Goal: Transaction & Acquisition: Purchase product/service

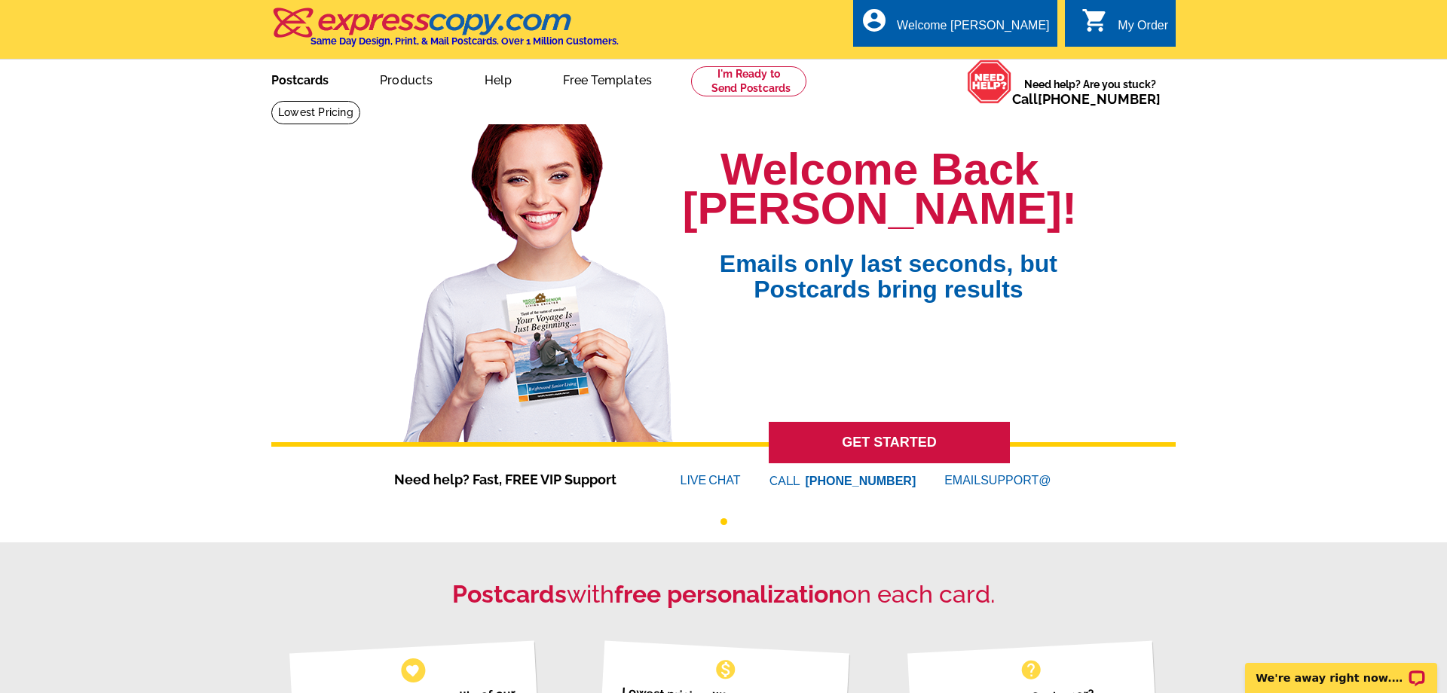
click at [314, 88] on link "Postcards" at bounding box center [300, 78] width 106 height 35
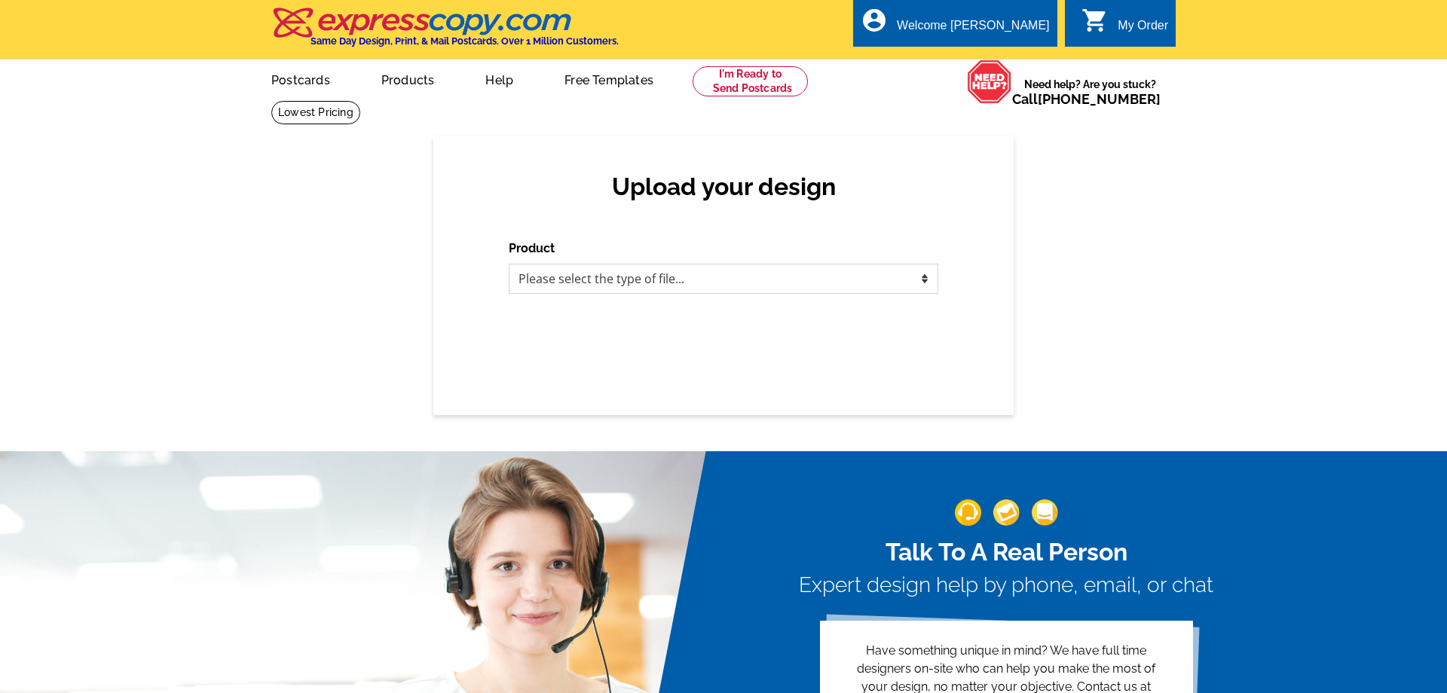
click at [509, 264] on select "Please select the type of file... Postcards Business Cards Letters and flyers G…" at bounding box center [724, 279] width 430 height 30
select select "1"
click option "Postcards" at bounding box center [0, 0] width 0 height 0
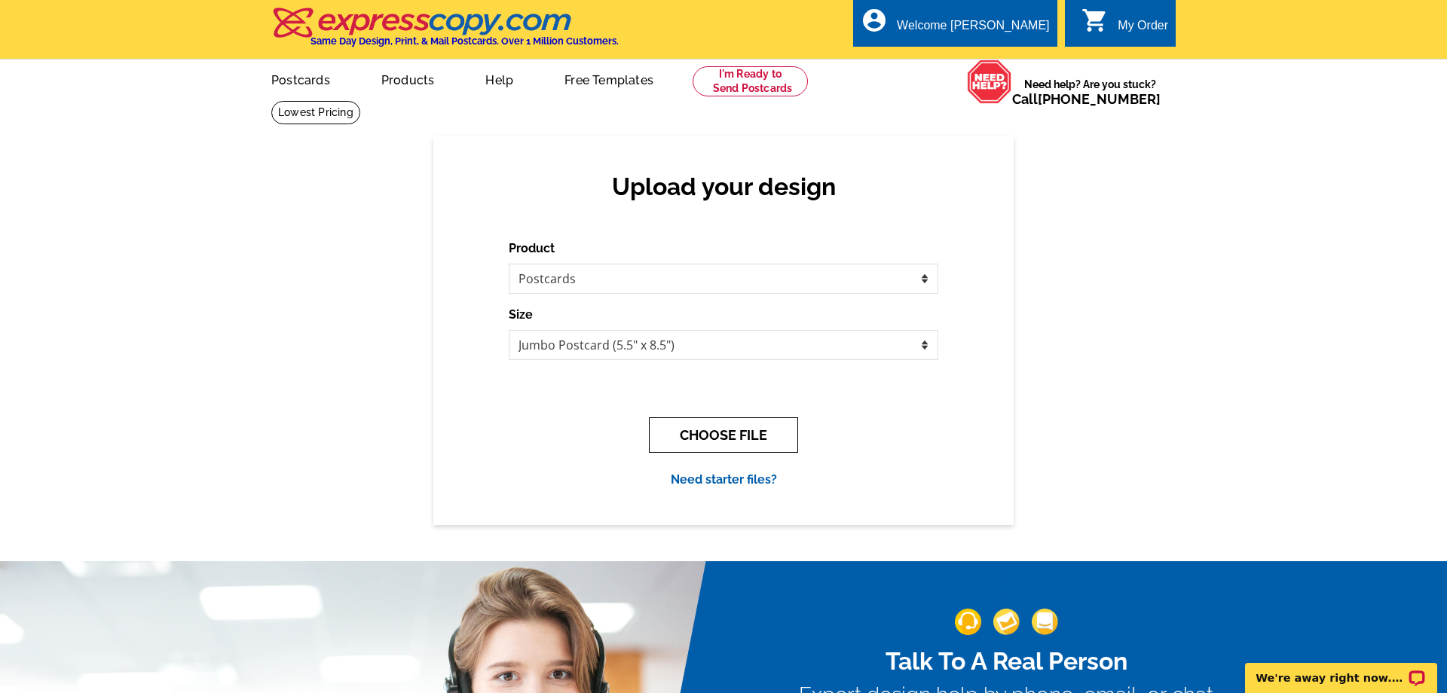
click at [695, 439] on button "CHOOSE FILE" at bounding box center [723, 435] width 149 height 35
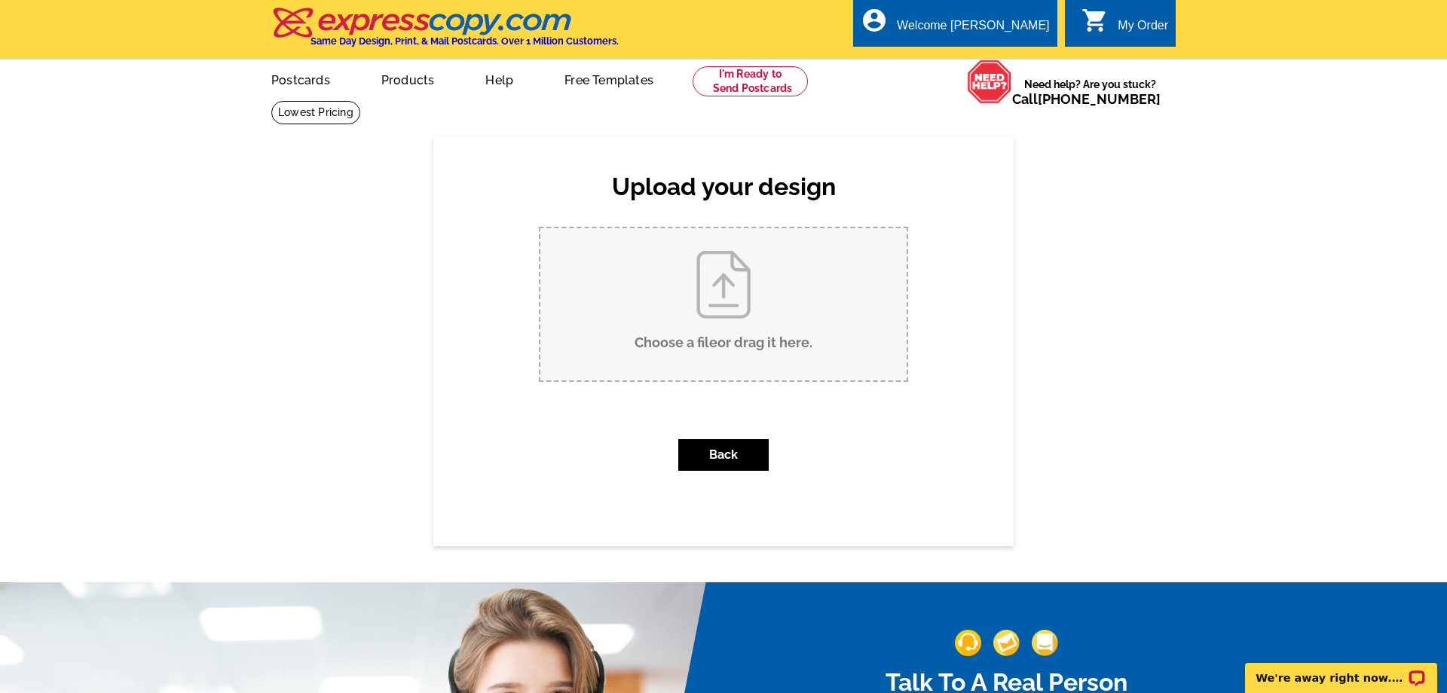
click at [689, 321] on input "Choose a file or drag it here ." at bounding box center [723, 304] width 366 height 152
type input "C:\fakepath\postcard-sold.pdf"
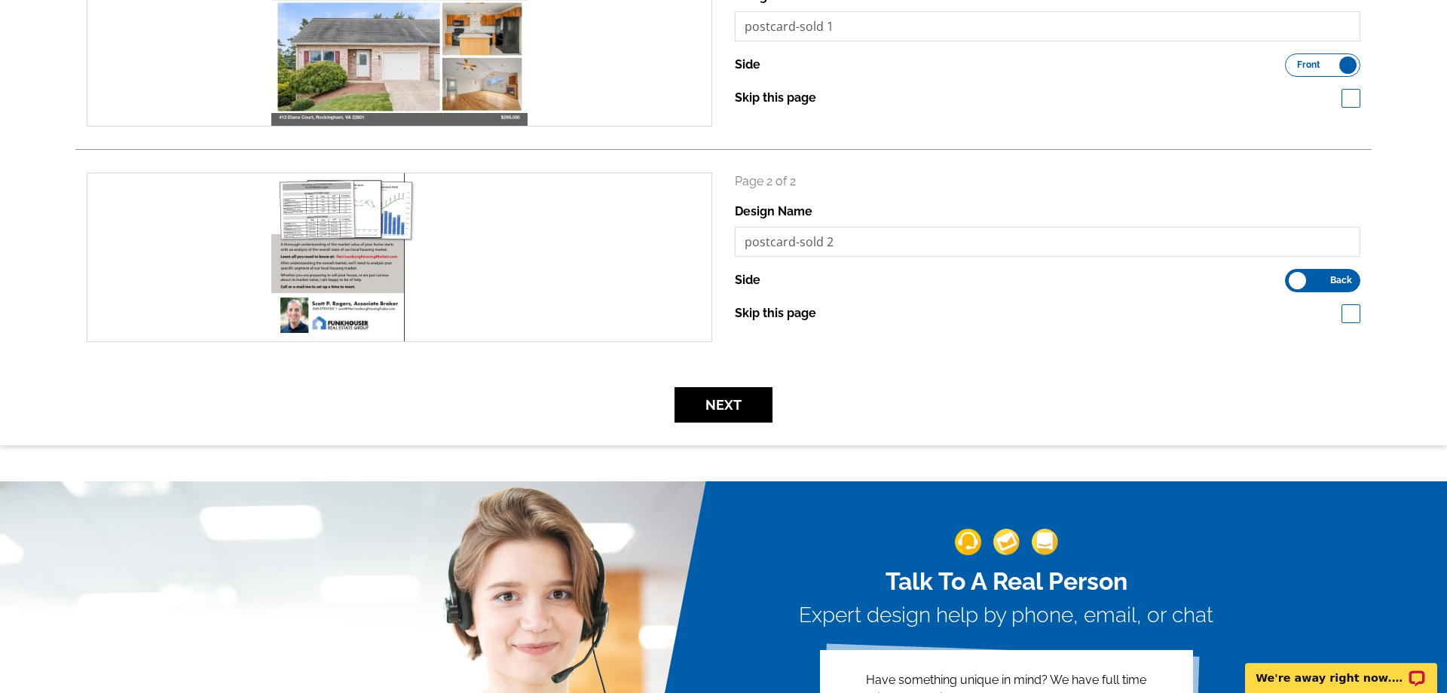
scroll to position [295, 0]
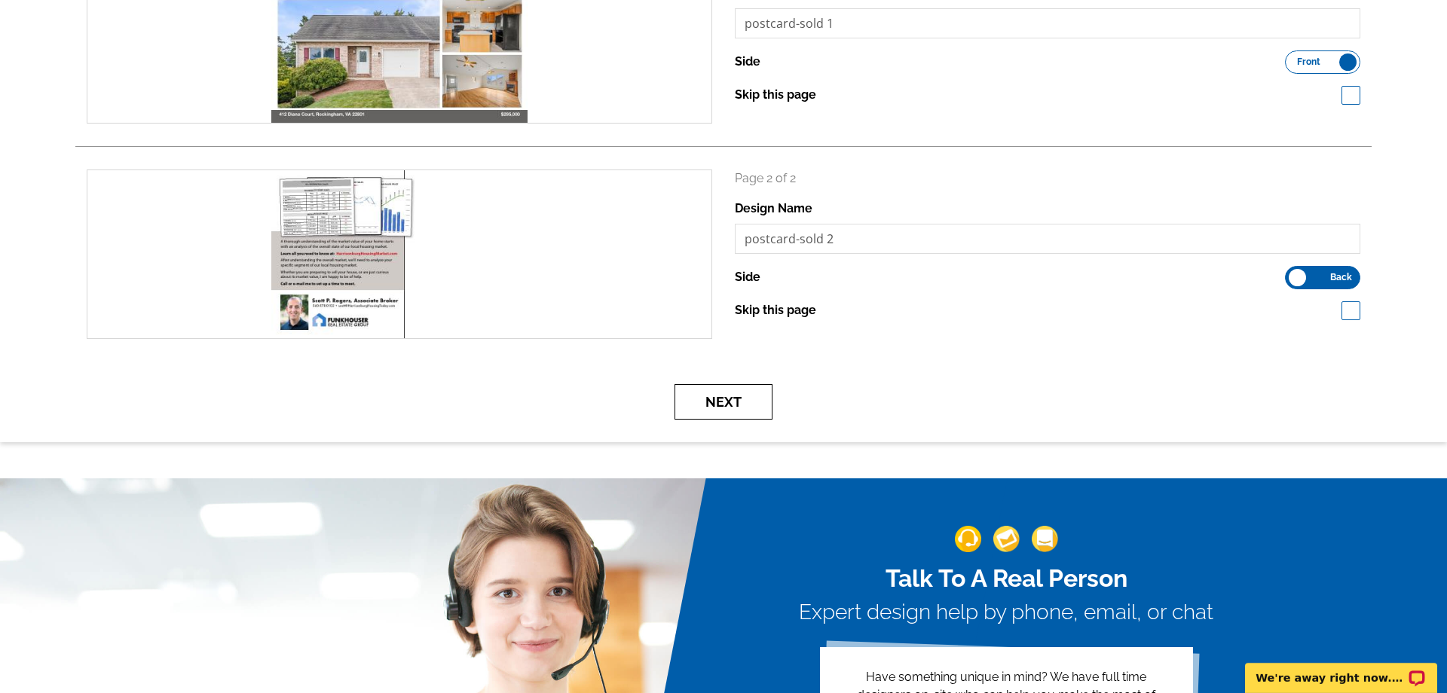
click at [746, 400] on button "Next" at bounding box center [723, 401] width 98 height 35
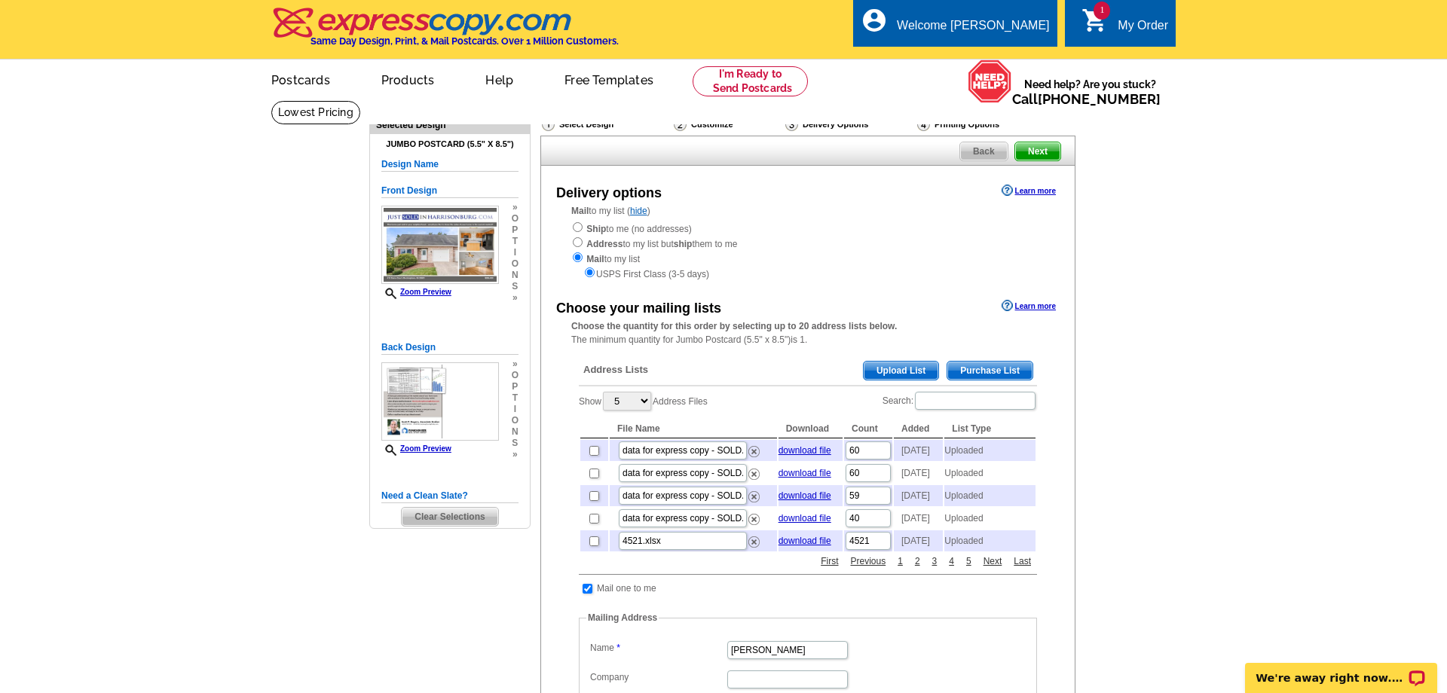
click at [904, 373] on span "Upload List" at bounding box center [901, 371] width 75 height 18
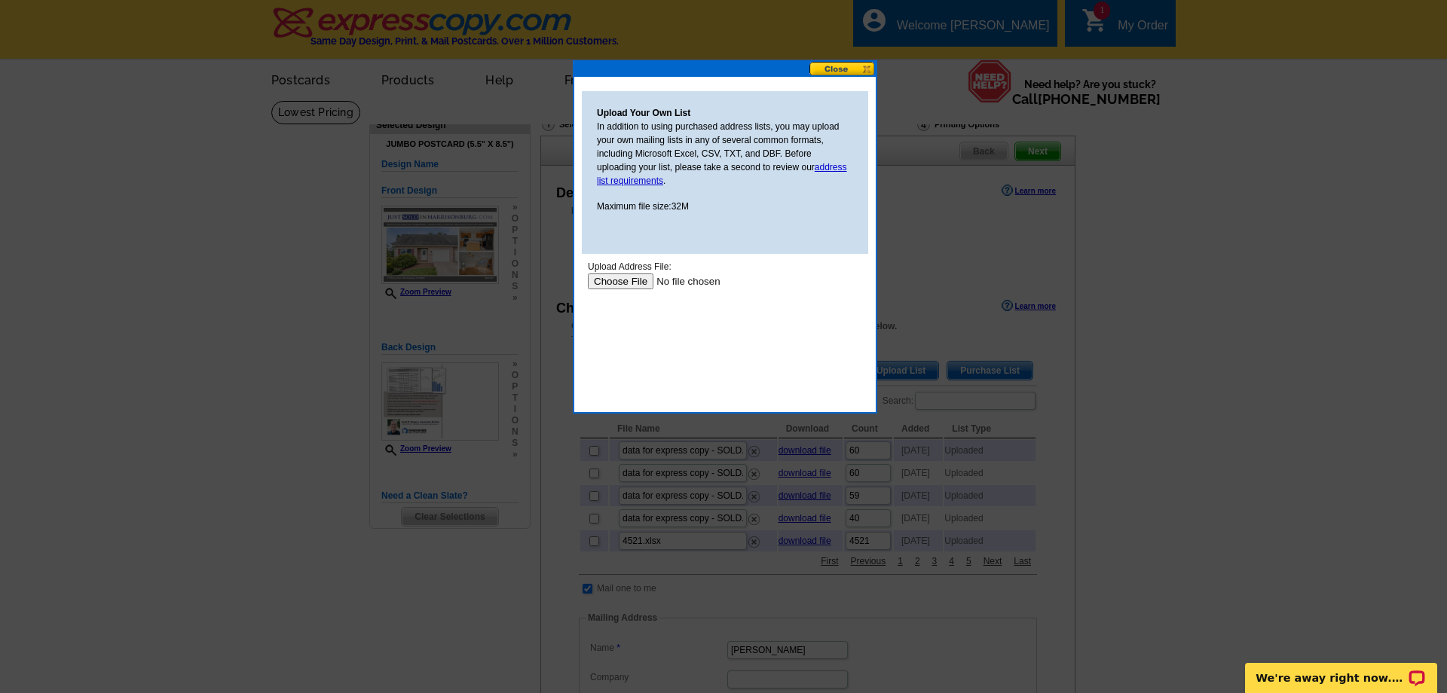
click at [613, 279] on input "file" at bounding box center [683, 282] width 191 height 16
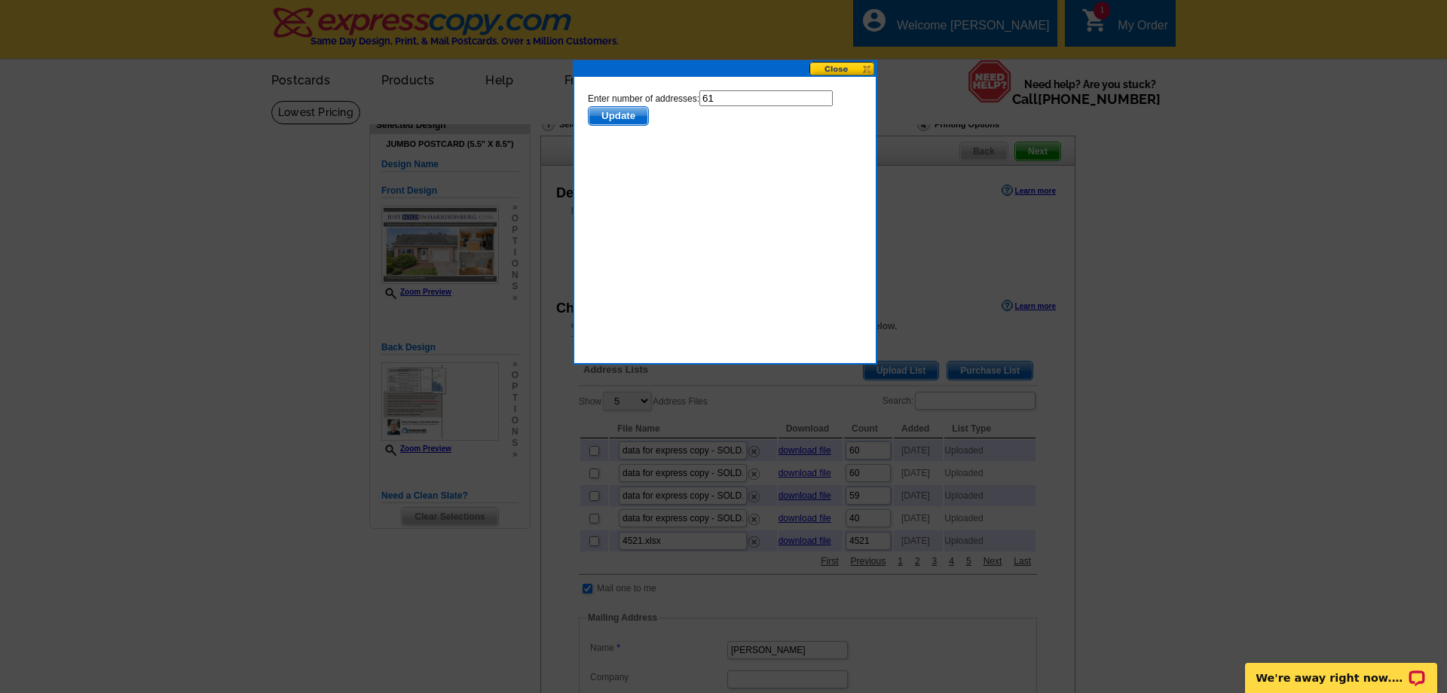
click at [739, 100] on input "61" at bounding box center [765, 98] width 133 height 16
type input "60"
click at [644, 140] on html "Enter number of addresses: 60 Update" at bounding box center [725, 159] width 286 height 151
click at [635, 122] on span "Update" at bounding box center [619, 116] width 60 height 18
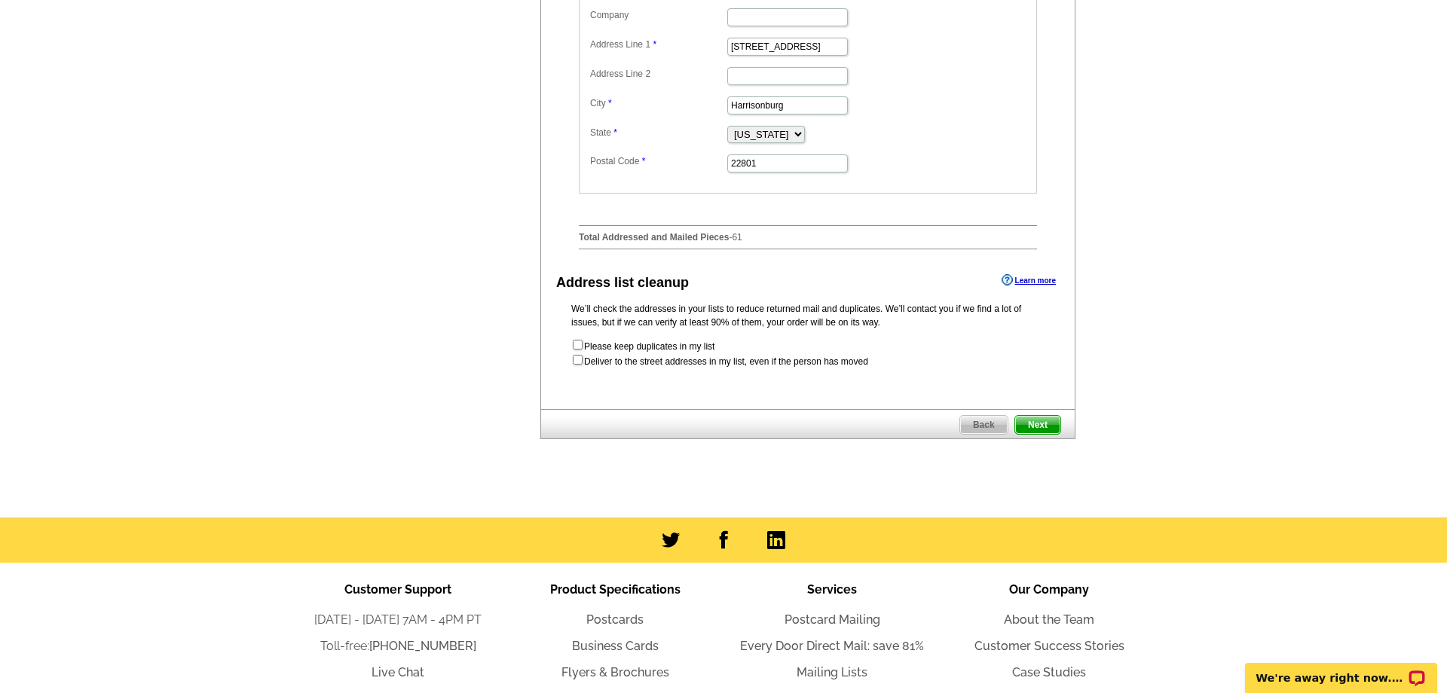
scroll to position [669, 0]
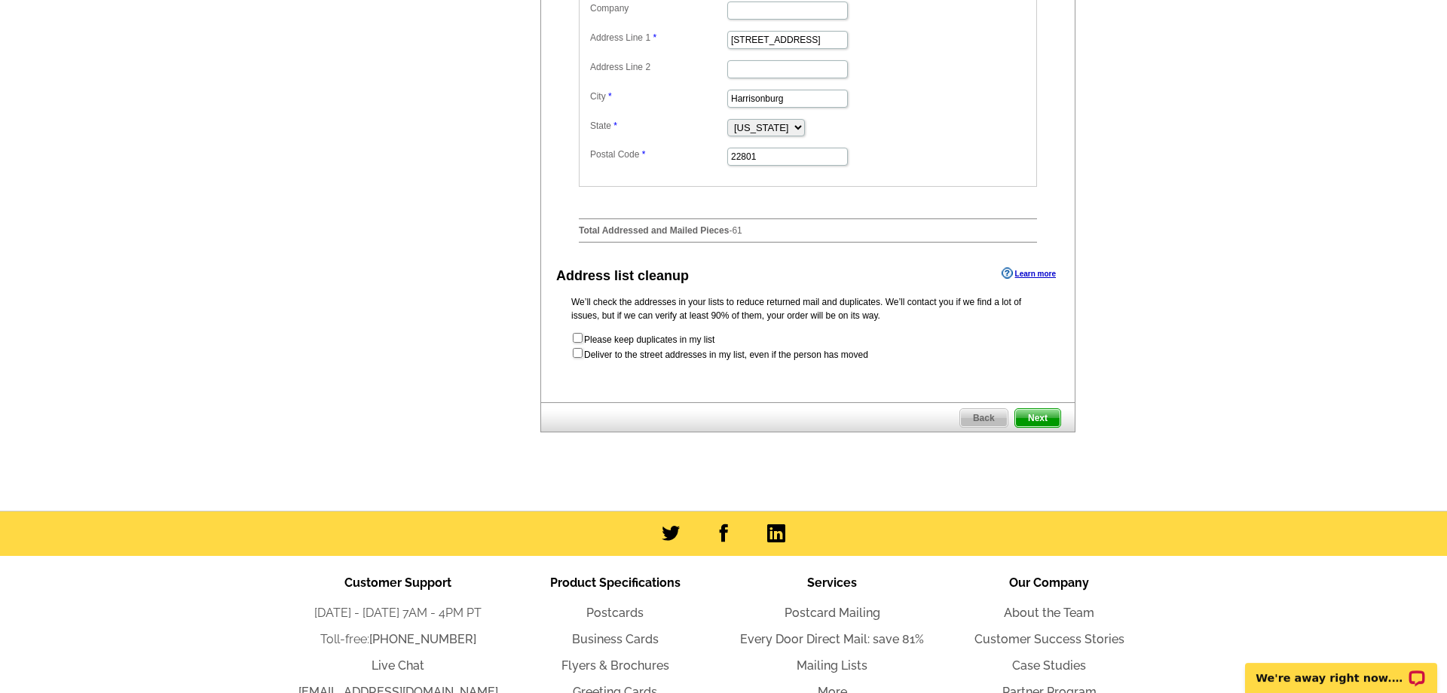
click at [1048, 417] on span "Next" at bounding box center [1037, 418] width 45 height 18
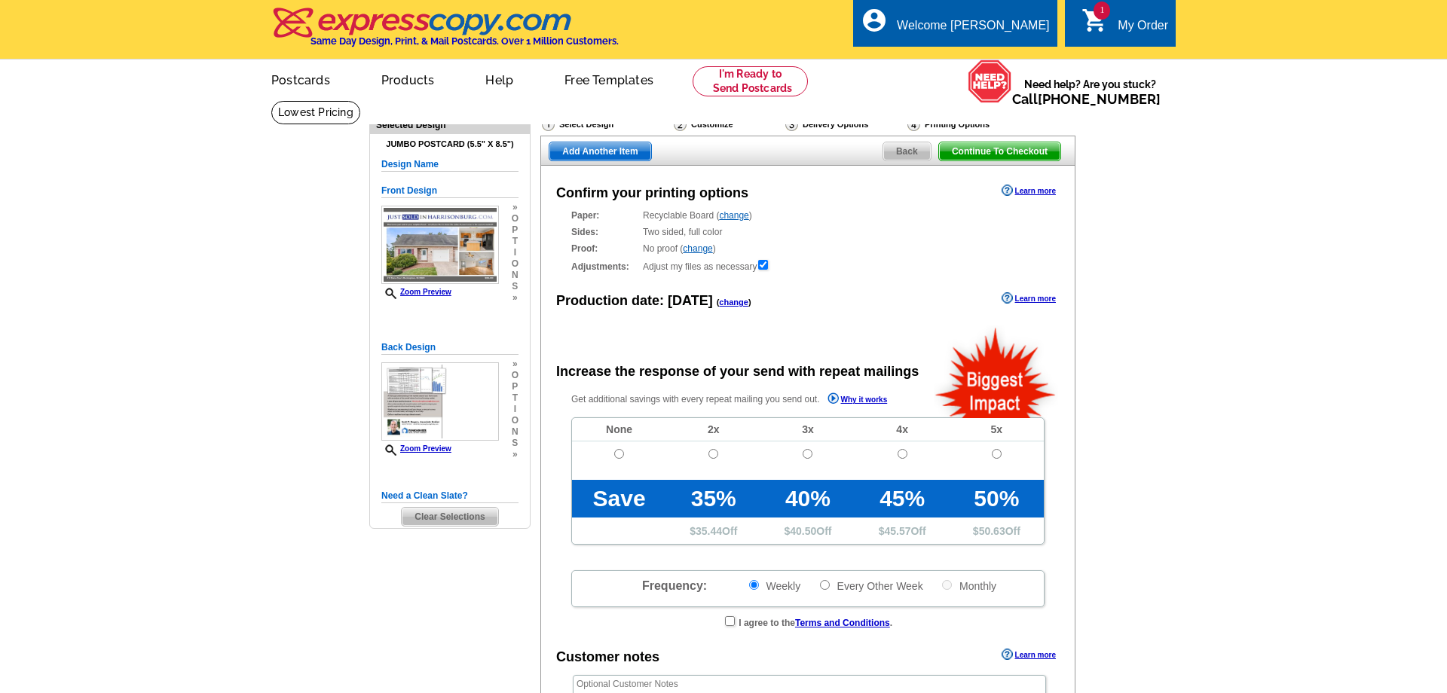
radio input "false"
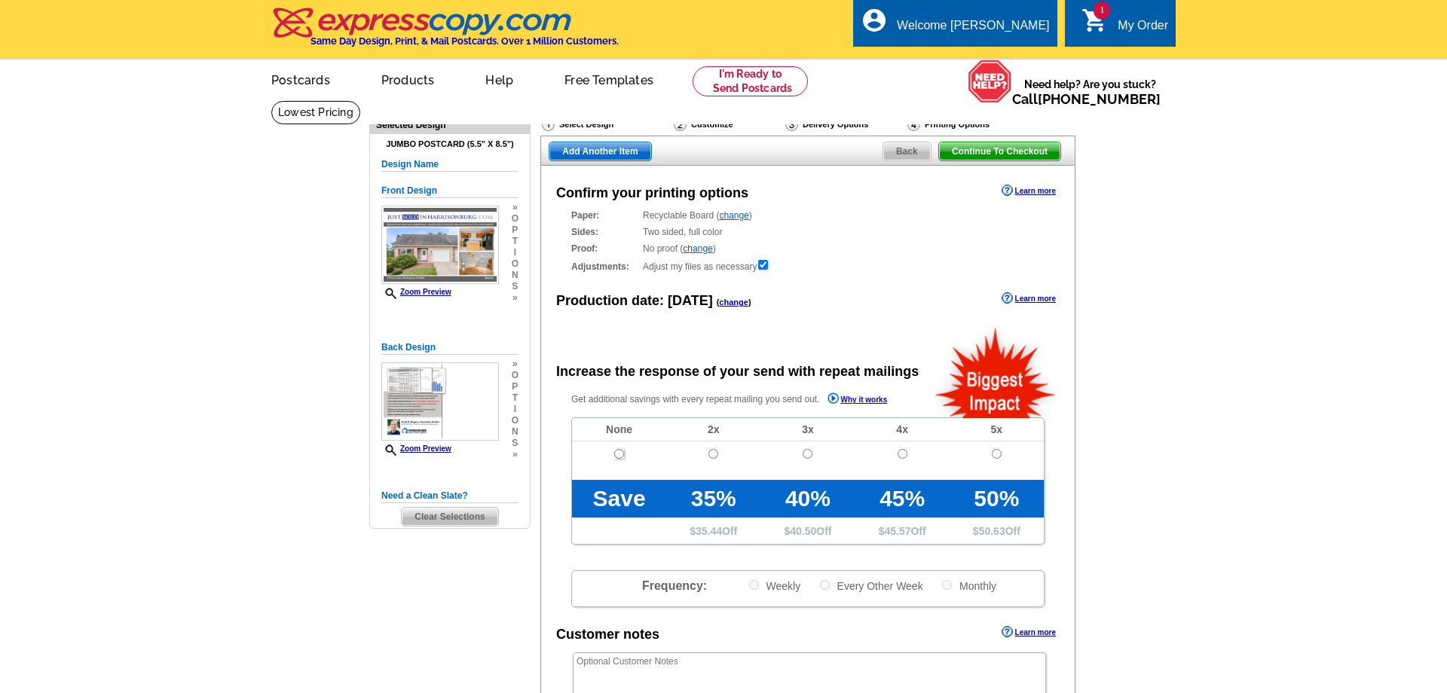
click at [619, 454] on input "radio" at bounding box center [619, 454] width 10 height 10
radio input "true"
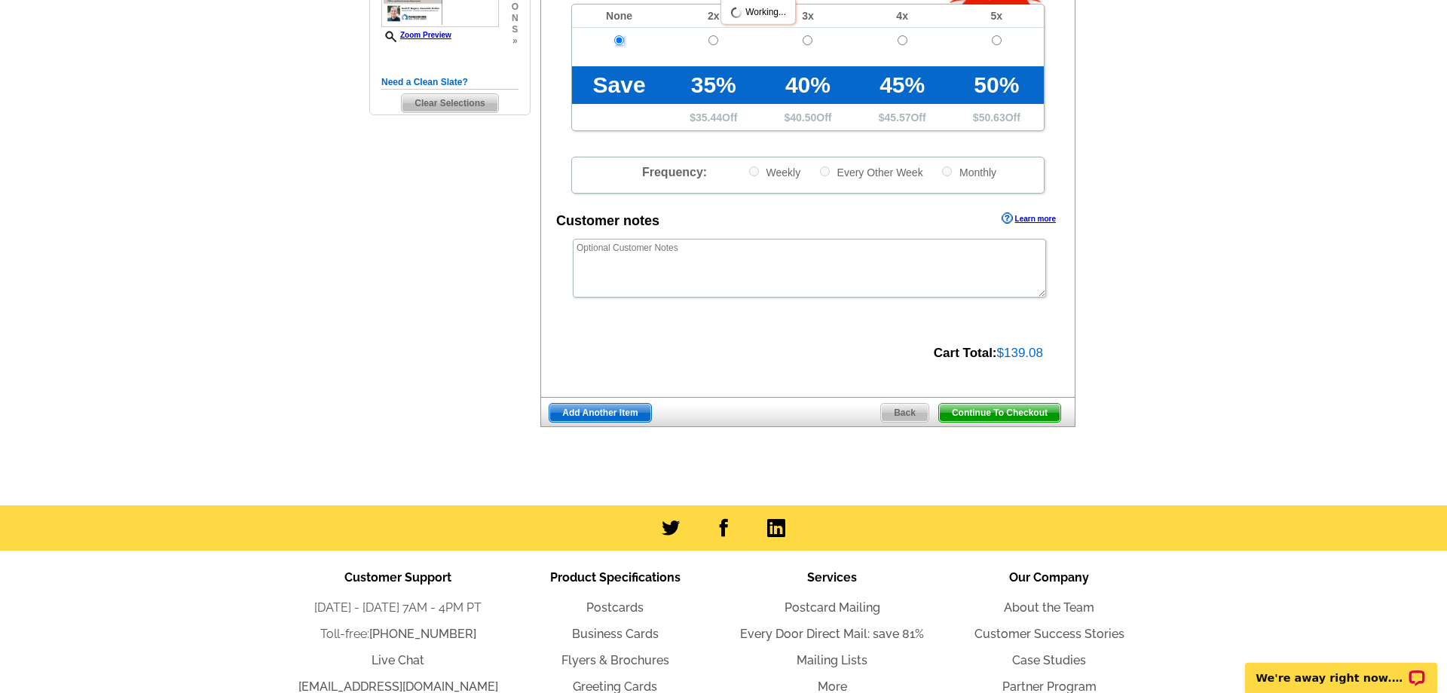
scroll to position [415, 0]
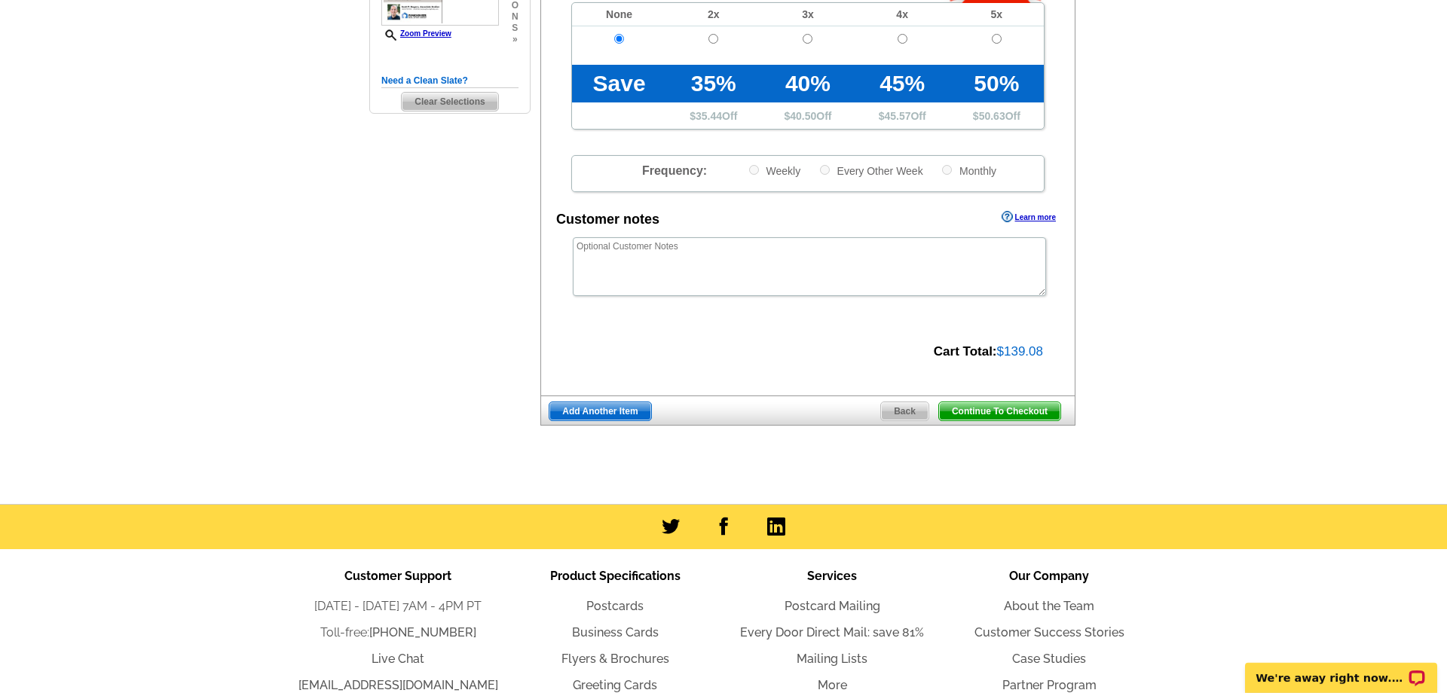
click at [988, 415] on span "Continue To Checkout" at bounding box center [999, 411] width 121 height 18
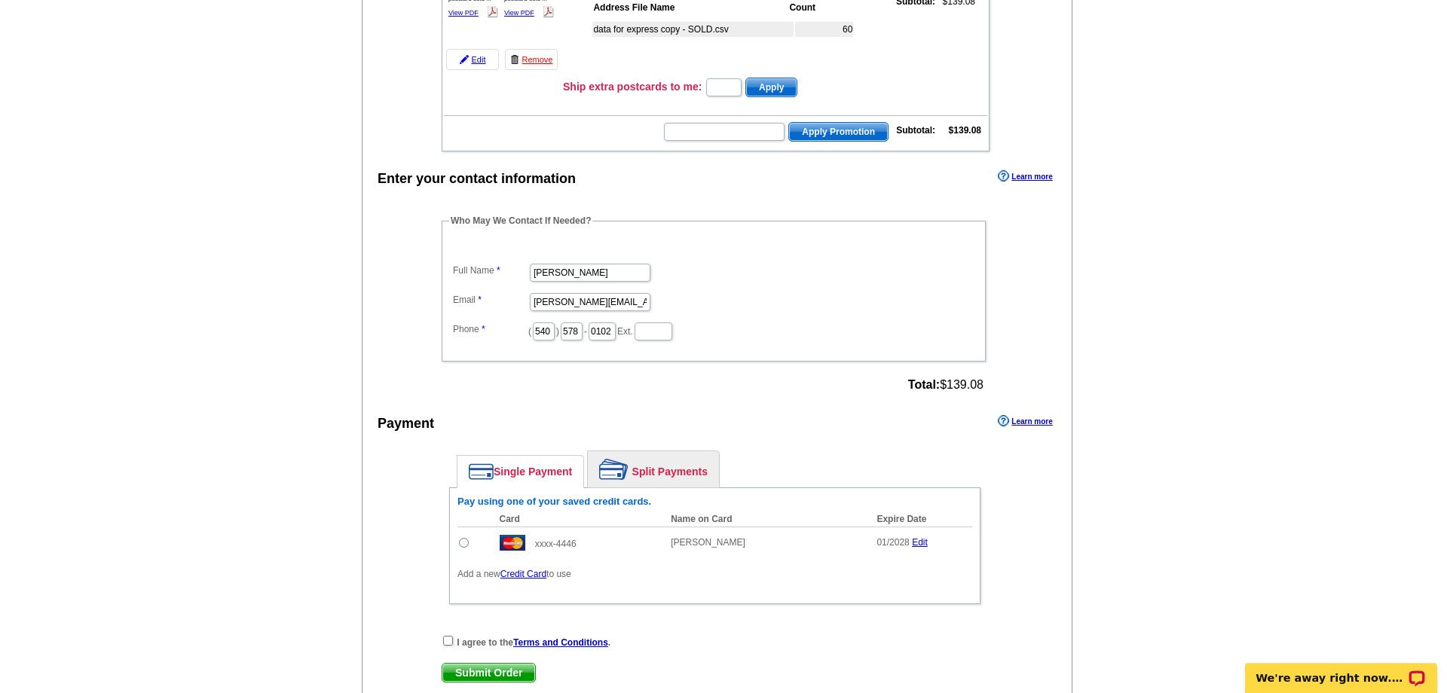
click at [471, 546] on td at bounding box center [474, 543] width 35 height 32
click at [460, 546] on input "radio" at bounding box center [464, 543] width 10 height 10
radio input "true"
click at [451, 646] on input "checkbox" at bounding box center [448, 641] width 10 height 10
checkbox input "true"
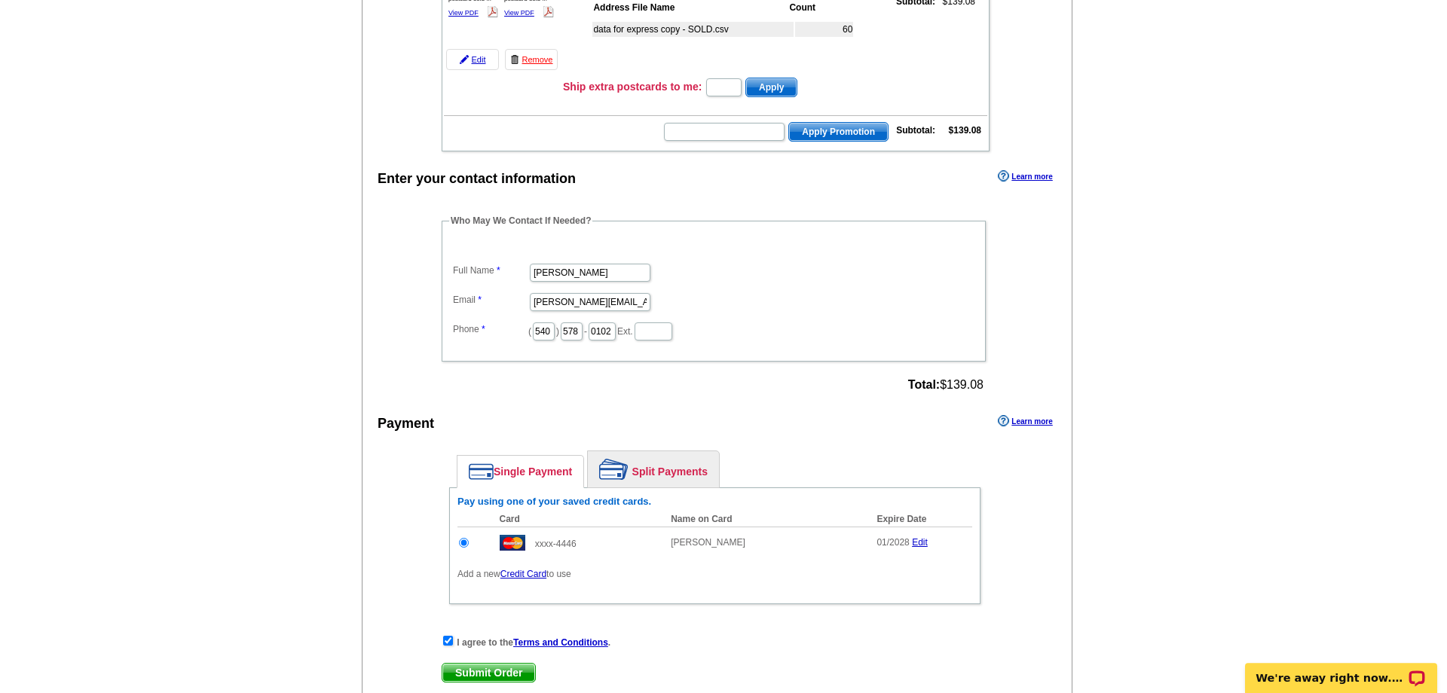
click at [483, 674] on span "Submit Order" at bounding box center [488, 673] width 93 height 18
